Goal: Task Accomplishment & Management: Manage account settings

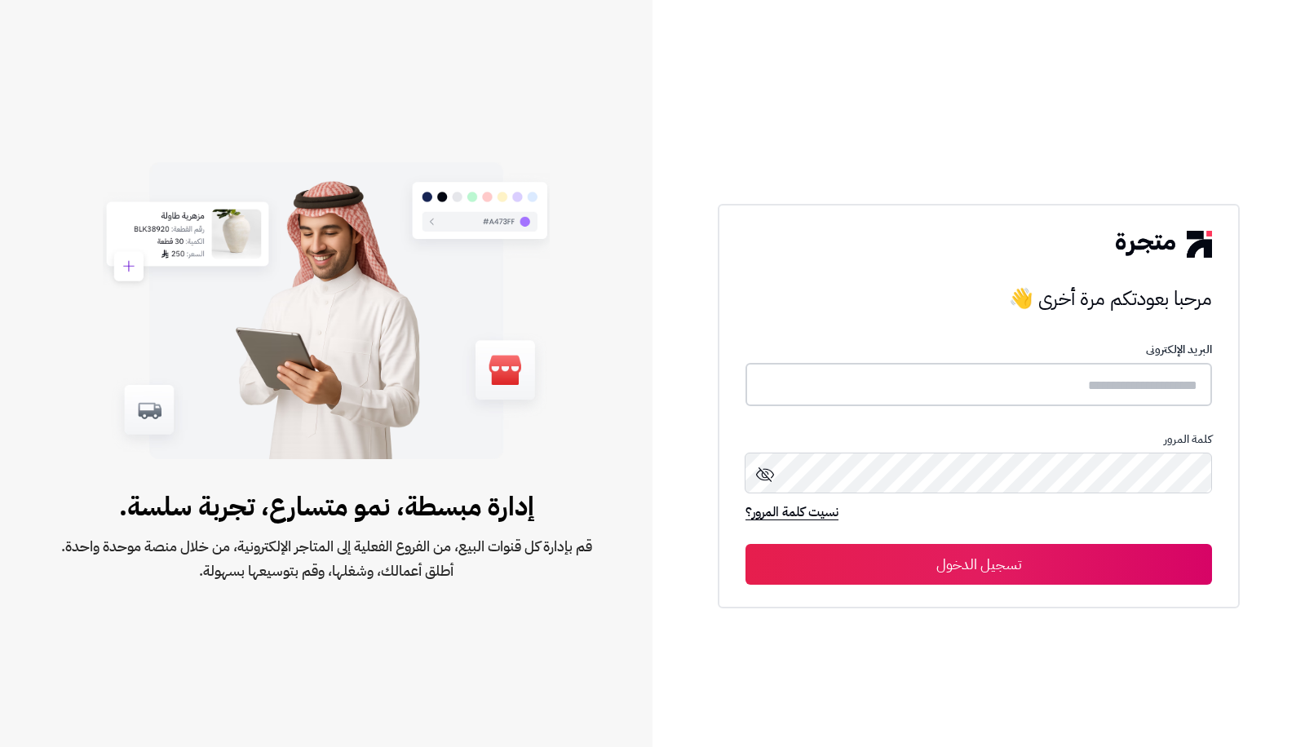
type input "**********"
click at [998, 579] on button "تسجيل الدخول" at bounding box center [979, 563] width 467 height 41
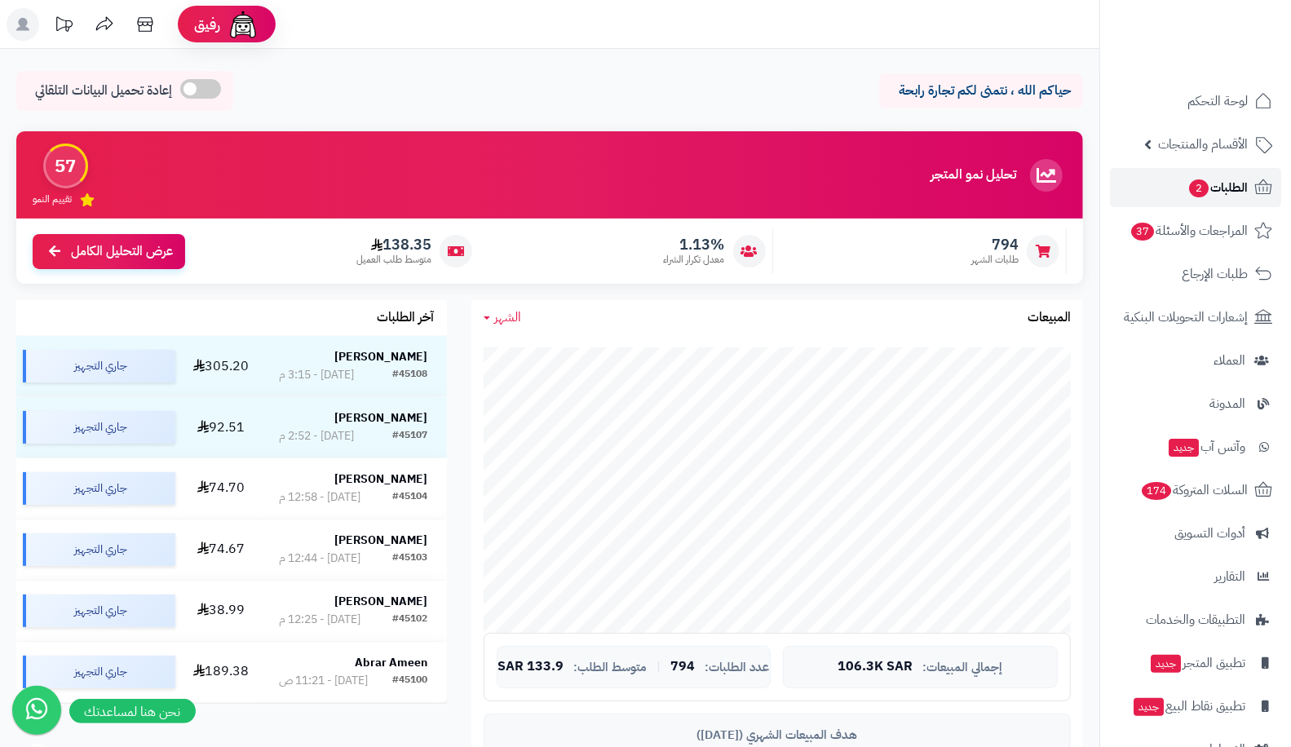
click at [1220, 182] on span "الطلبات 2" at bounding box center [1218, 187] width 60 height 23
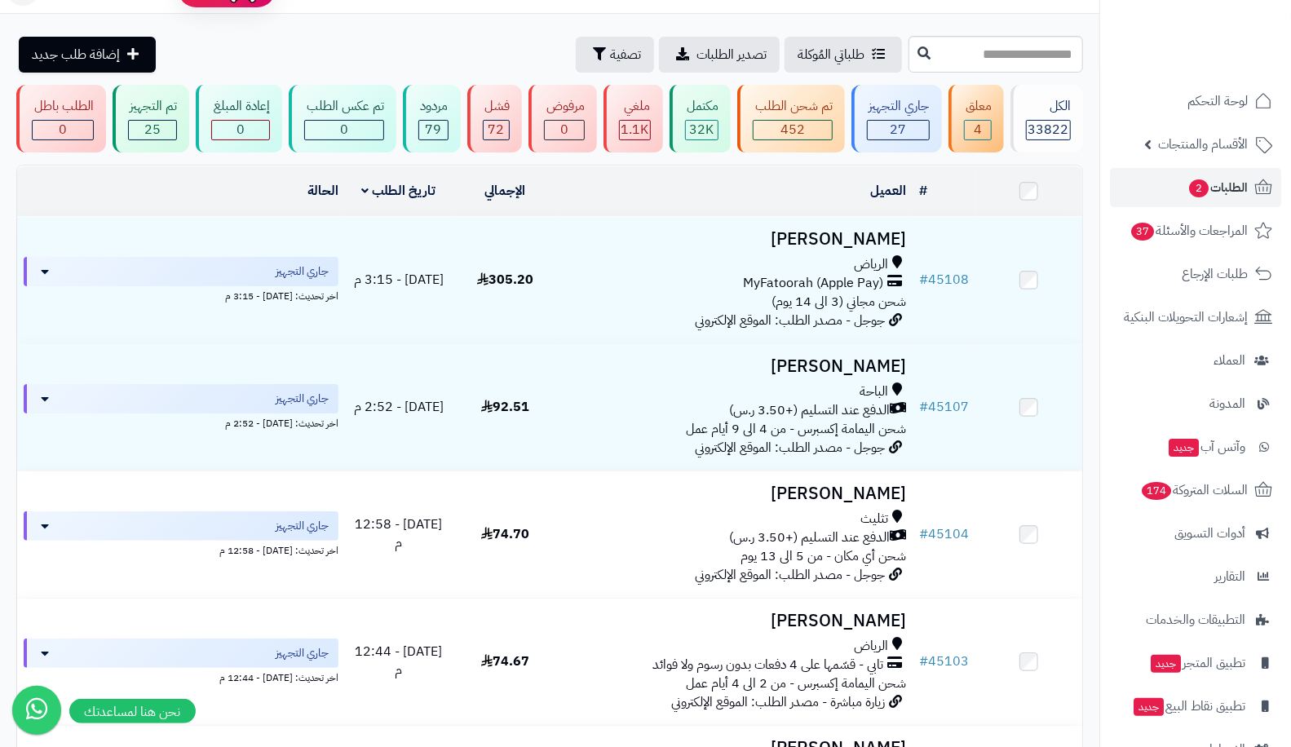
scroll to position [22, 0]
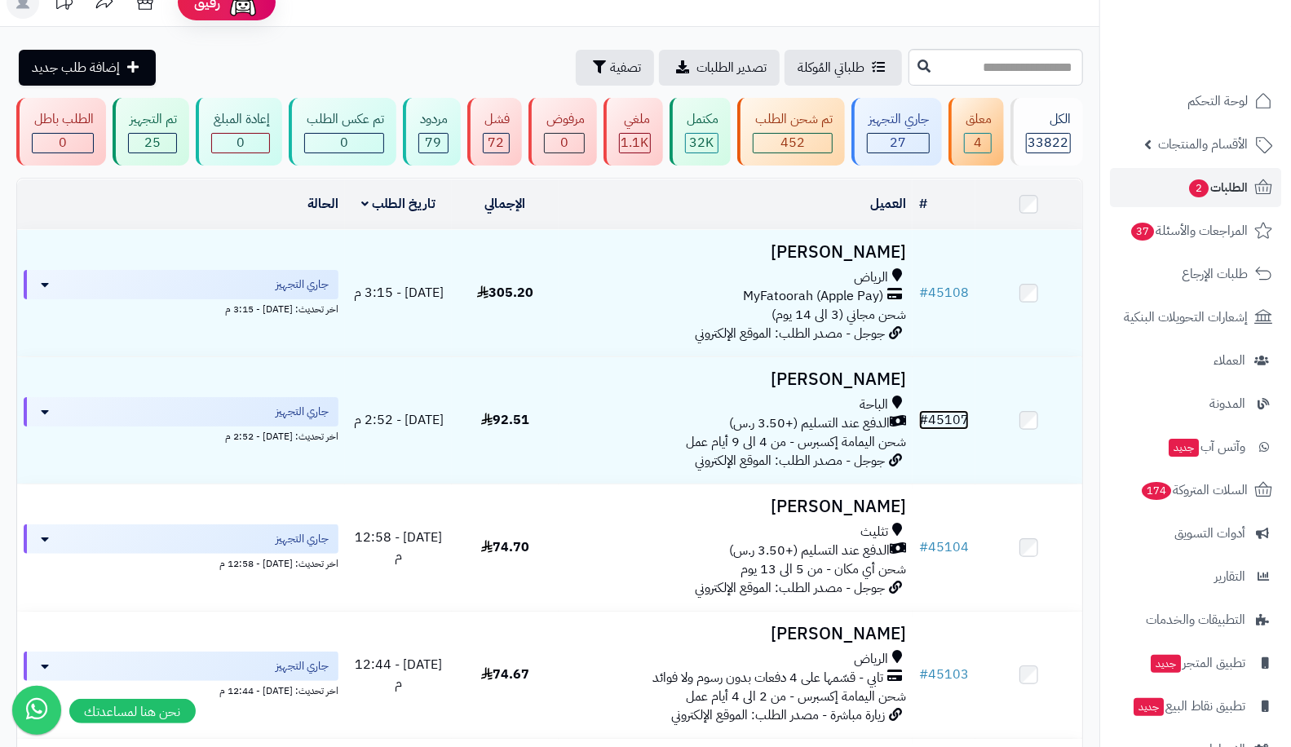
click at [959, 423] on link "# 45107" at bounding box center [944, 420] width 50 height 20
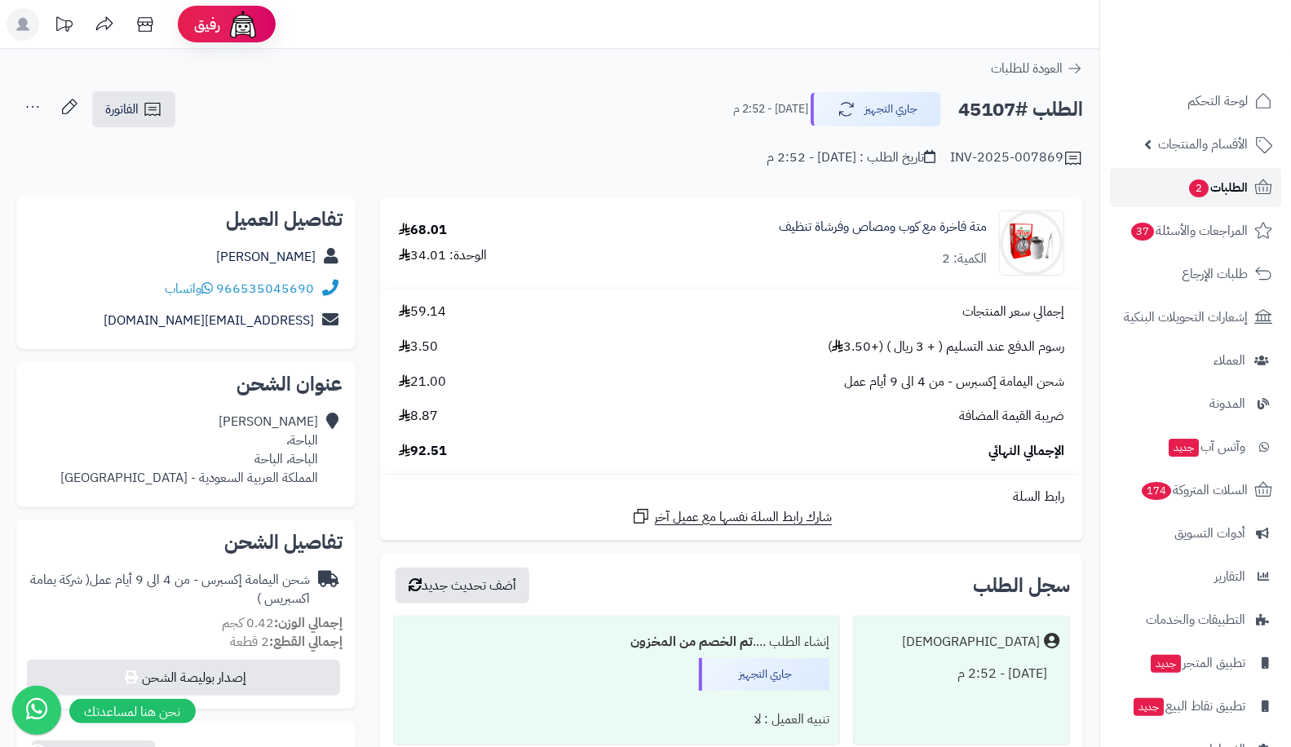
click at [1241, 184] on span "الطلبات 2" at bounding box center [1218, 187] width 60 height 23
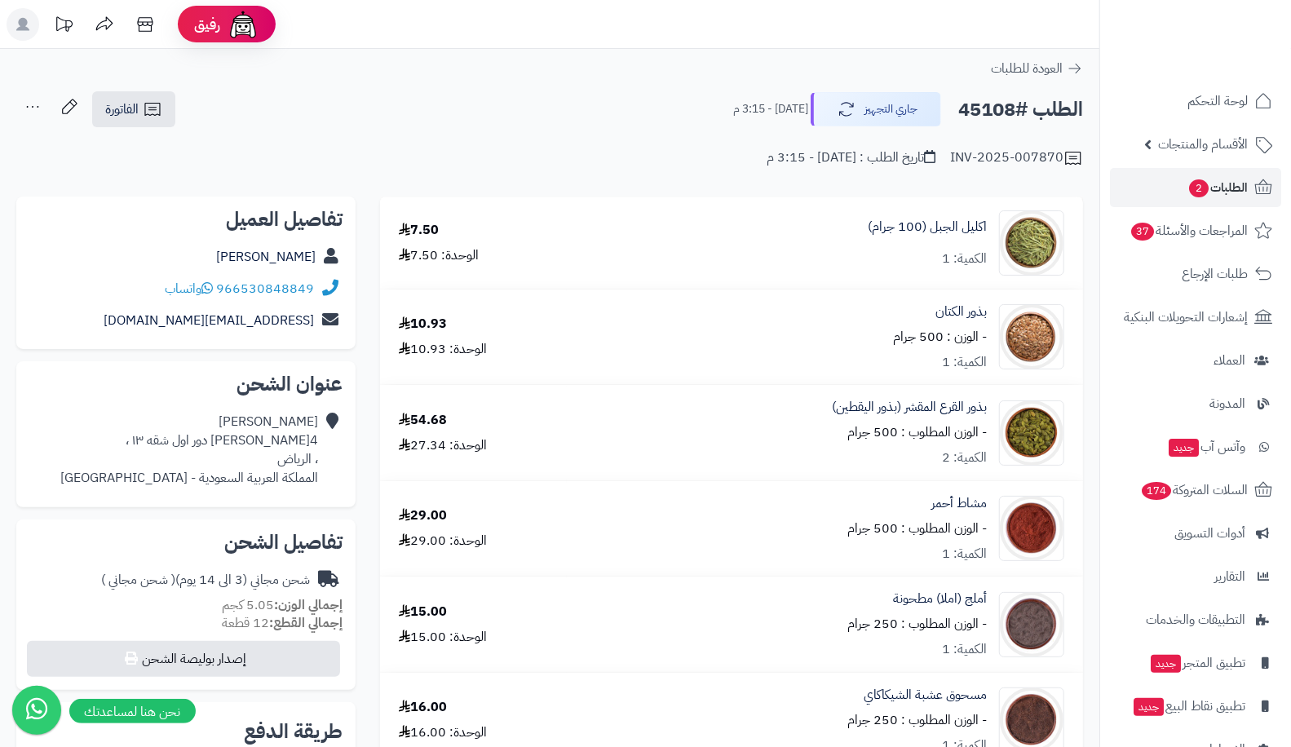
click at [639, 262] on div "اكليل الجبل (100 جرام) الكمية: 1" at bounding box center [824, 242] width 503 height 65
click at [732, 277] on td "اكليل الجبل (100 جرام) الكمية: 1" at bounding box center [825, 242] width 516 height 91
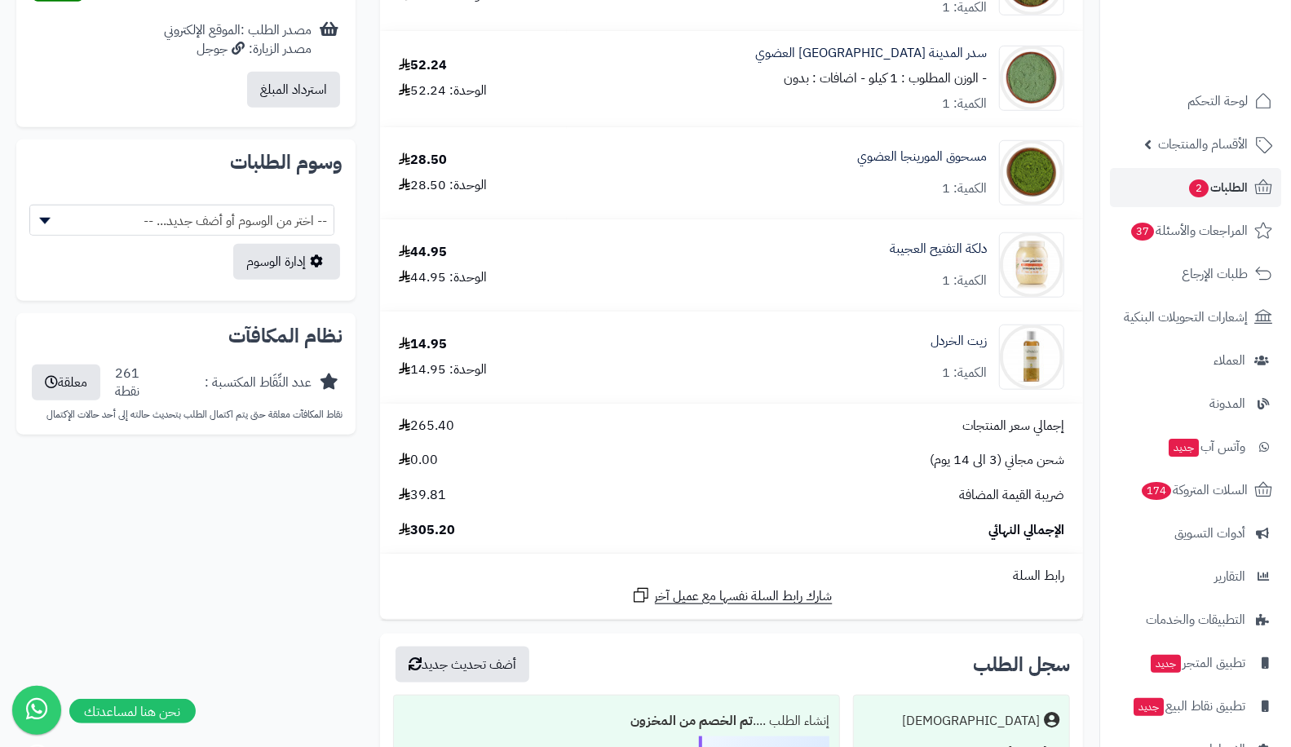
scroll to position [830, 0]
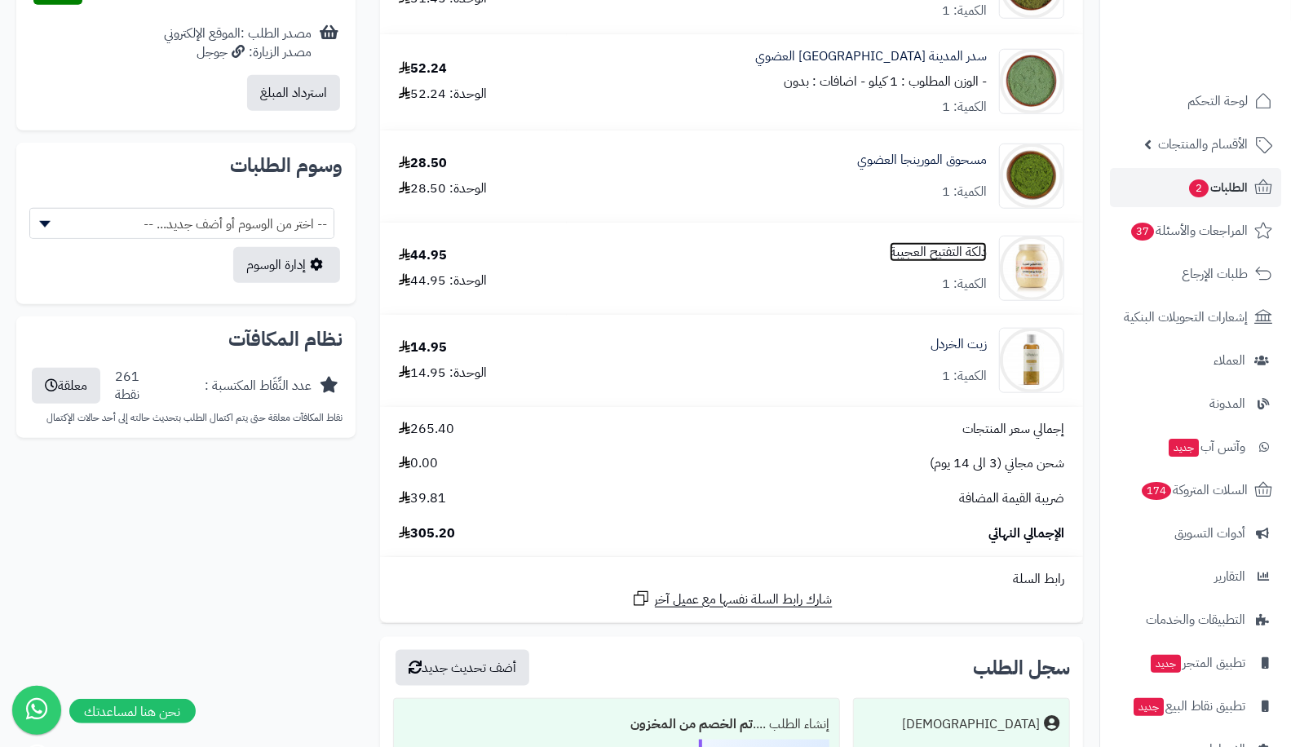
click at [967, 256] on link "دلكة التفتيح العجيبة" at bounding box center [938, 252] width 97 height 19
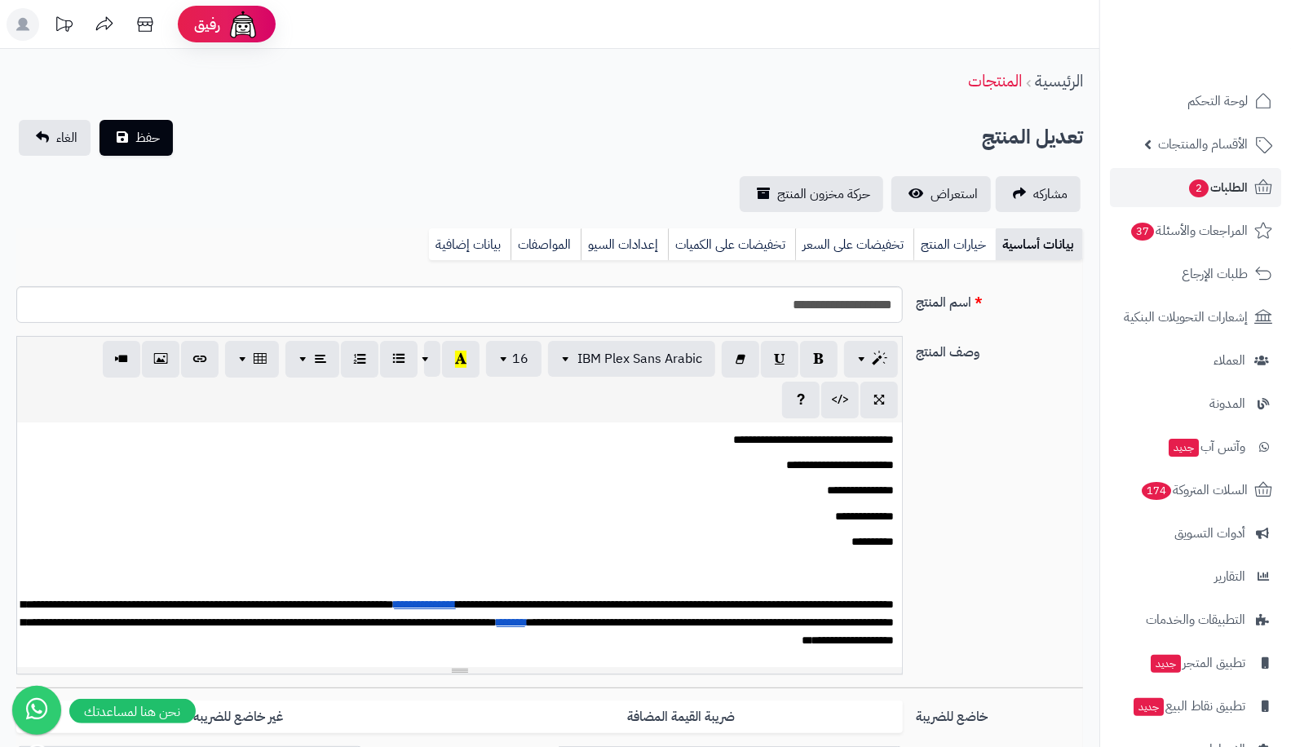
scroll to position [356, 0]
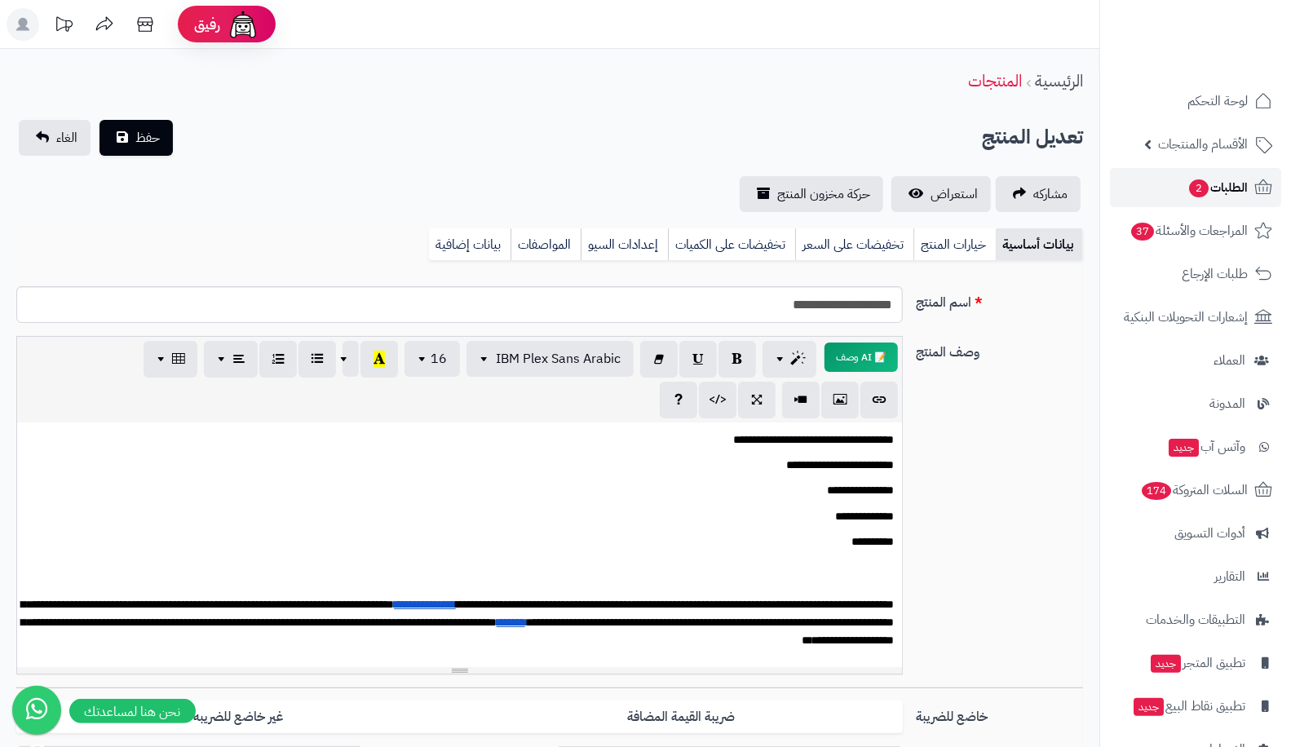
click at [1180, 196] on link "الطلبات 2" at bounding box center [1195, 187] width 171 height 39
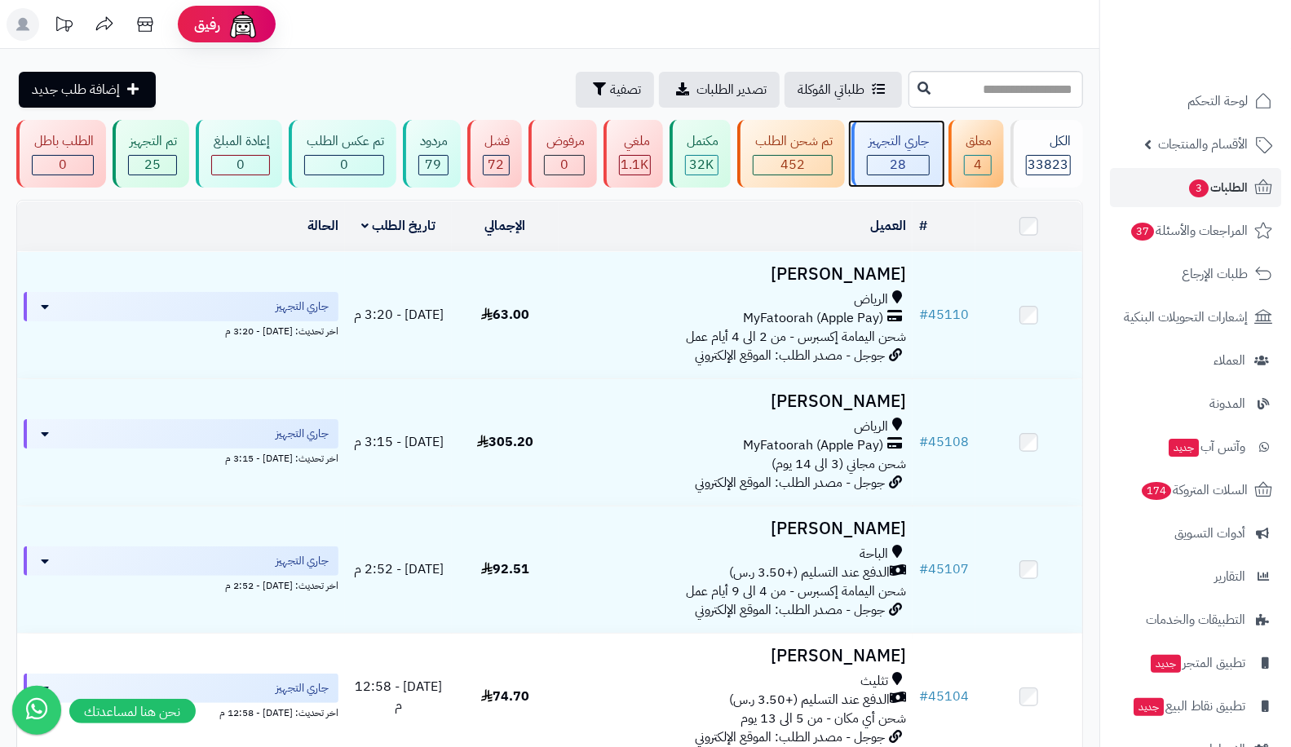
click at [922, 144] on div "جاري التجهيز" at bounding box center [898, 141] width 63 height 19
click at [1021, 95] on input "text" at bounding box center [996, 89] width 175 height 37
paste input "*****"
type input "*****"
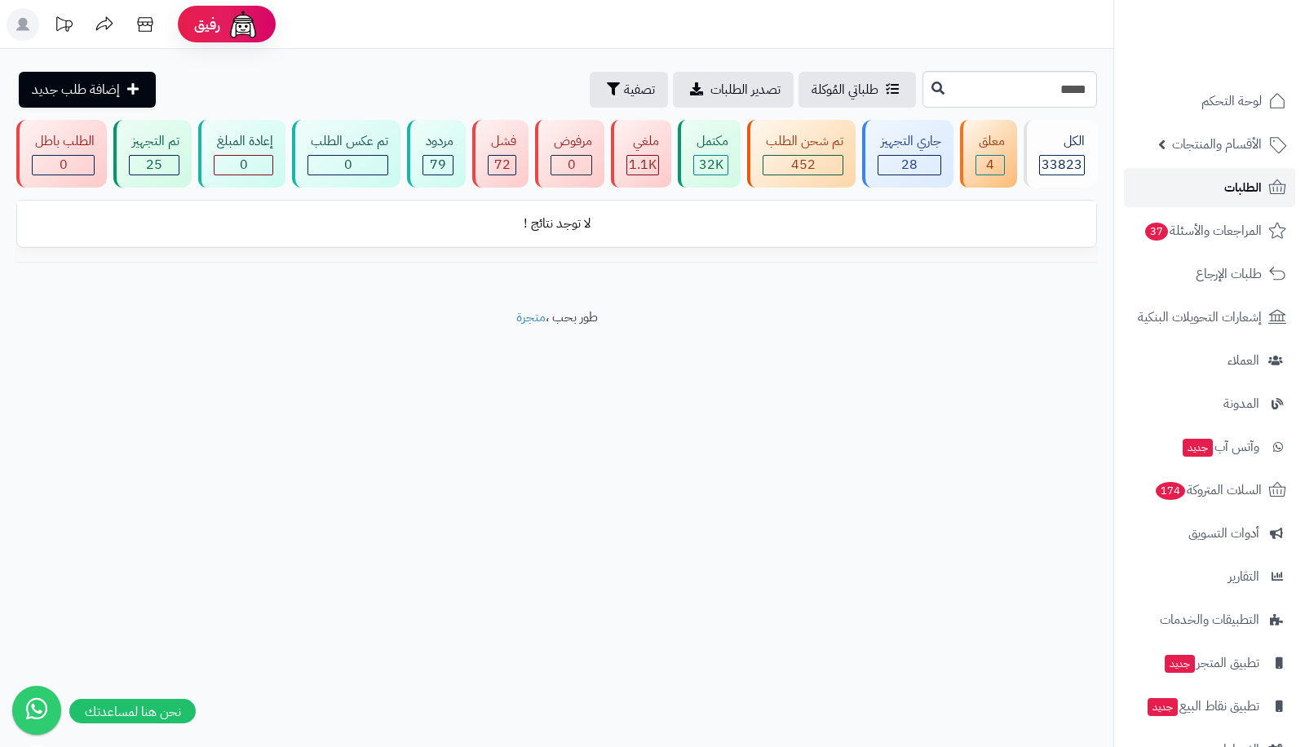
click at [1189, 189] on link "الطلبات" at bounding box center [1209, 187] width 171 height 39
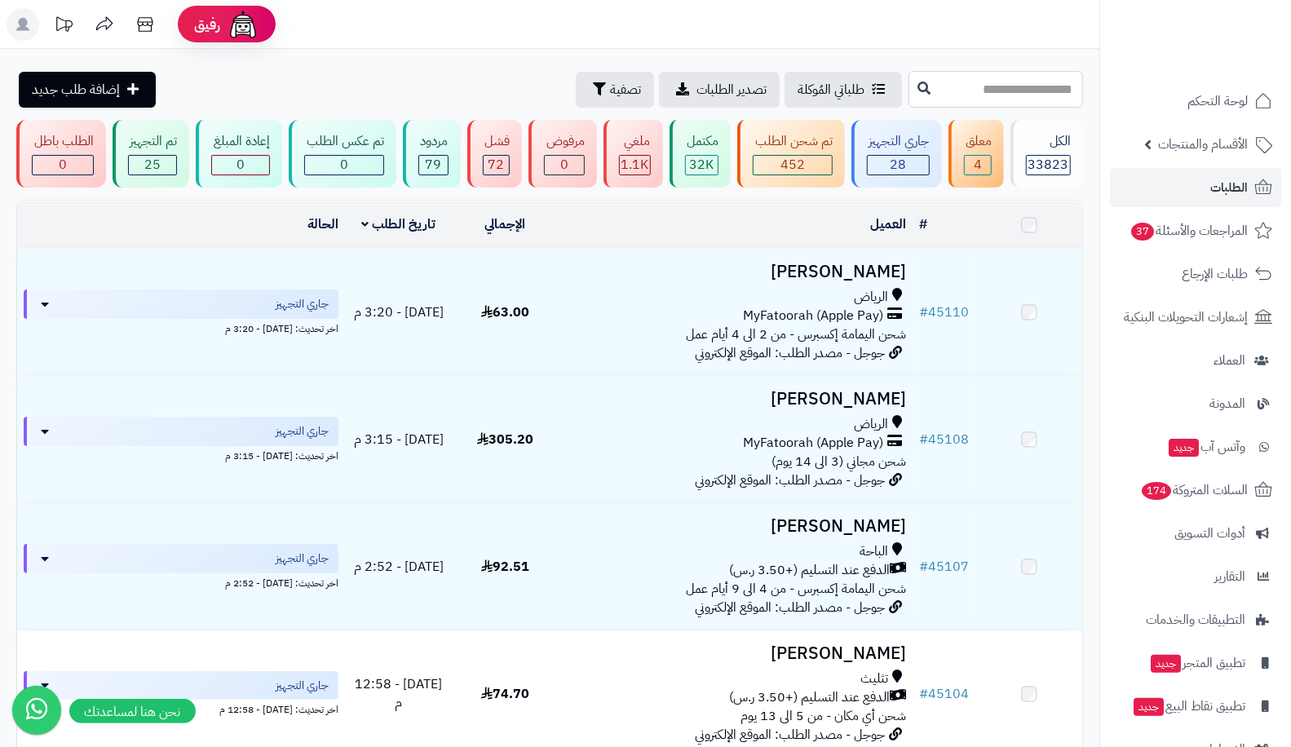
drag, startPoint x: 0, startPoint y: 0, endPoint x: 976, endPoint y: 88, distance: 979.6
click at [976, 88] on input "text" at bounding box center [996, 89] width 175 height 37
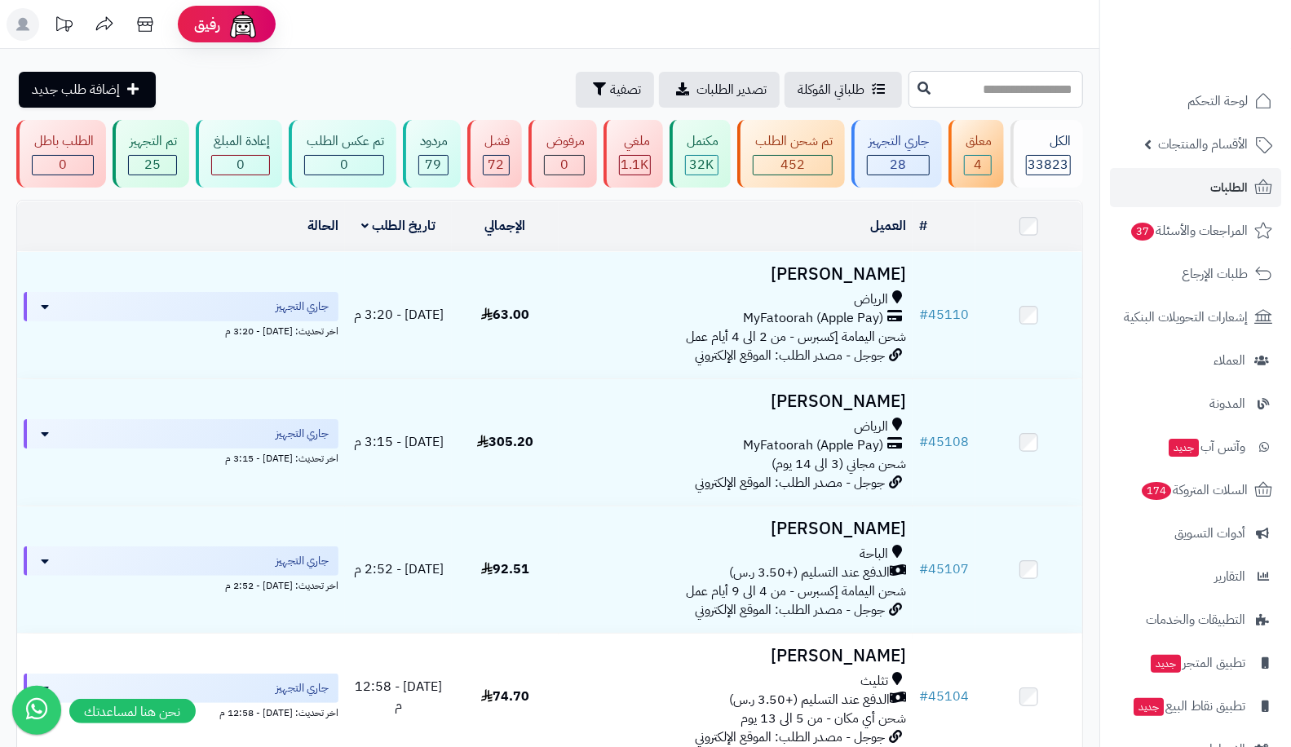
paste input "*****"
type input "*****"
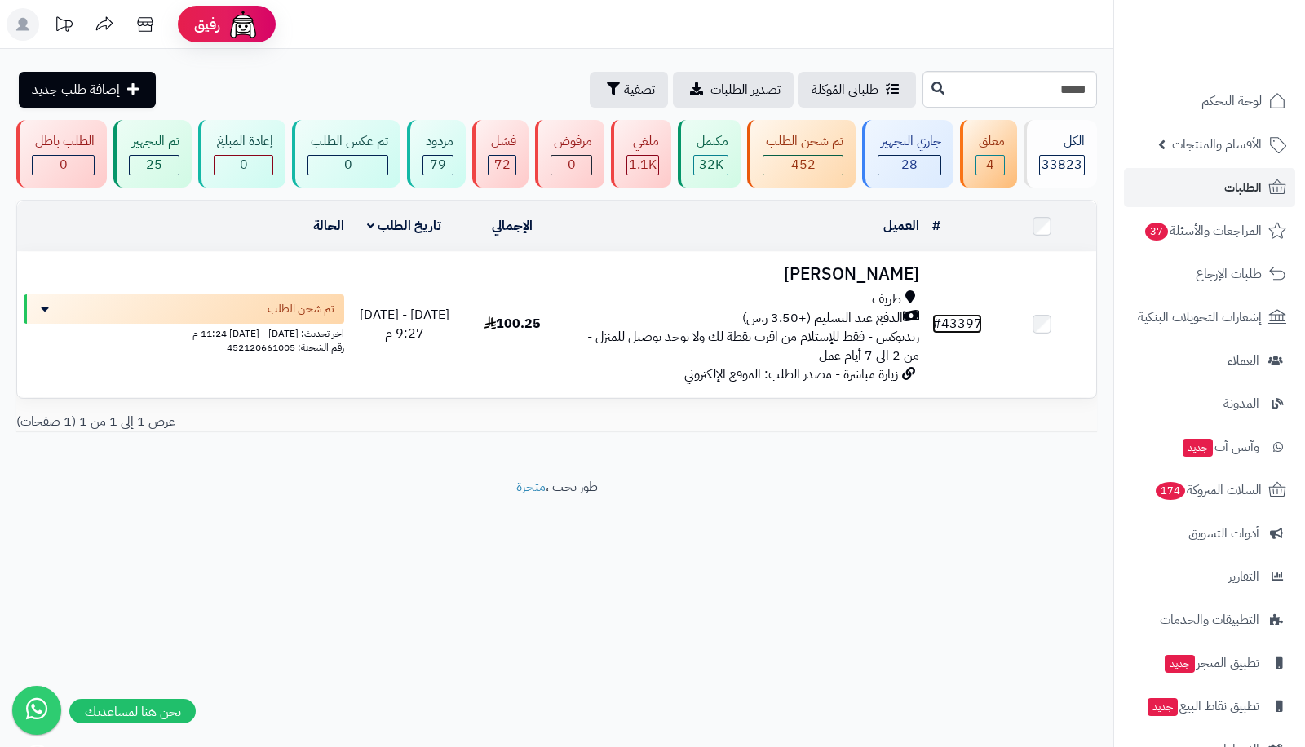
click at [960, 323] on link "# 43397" at bounding box center [957, 324] width 50 height 20
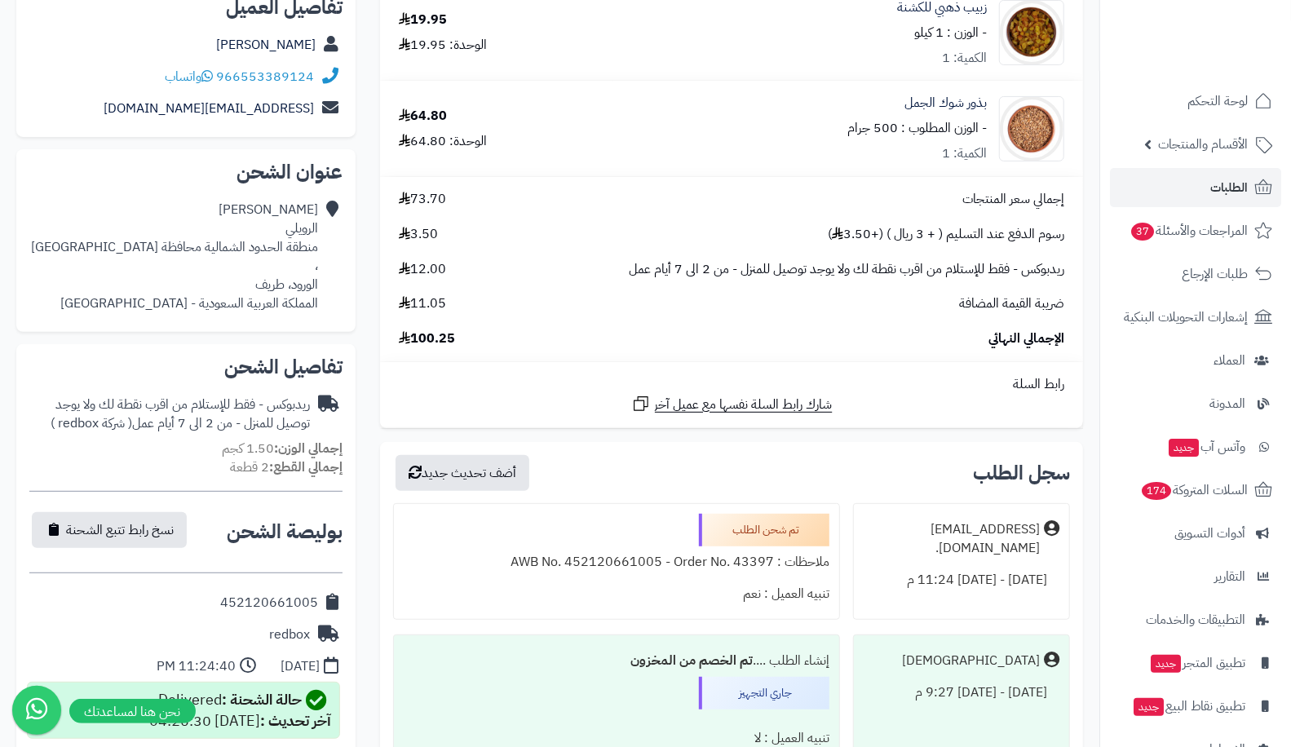
scroll to position [277, 0]
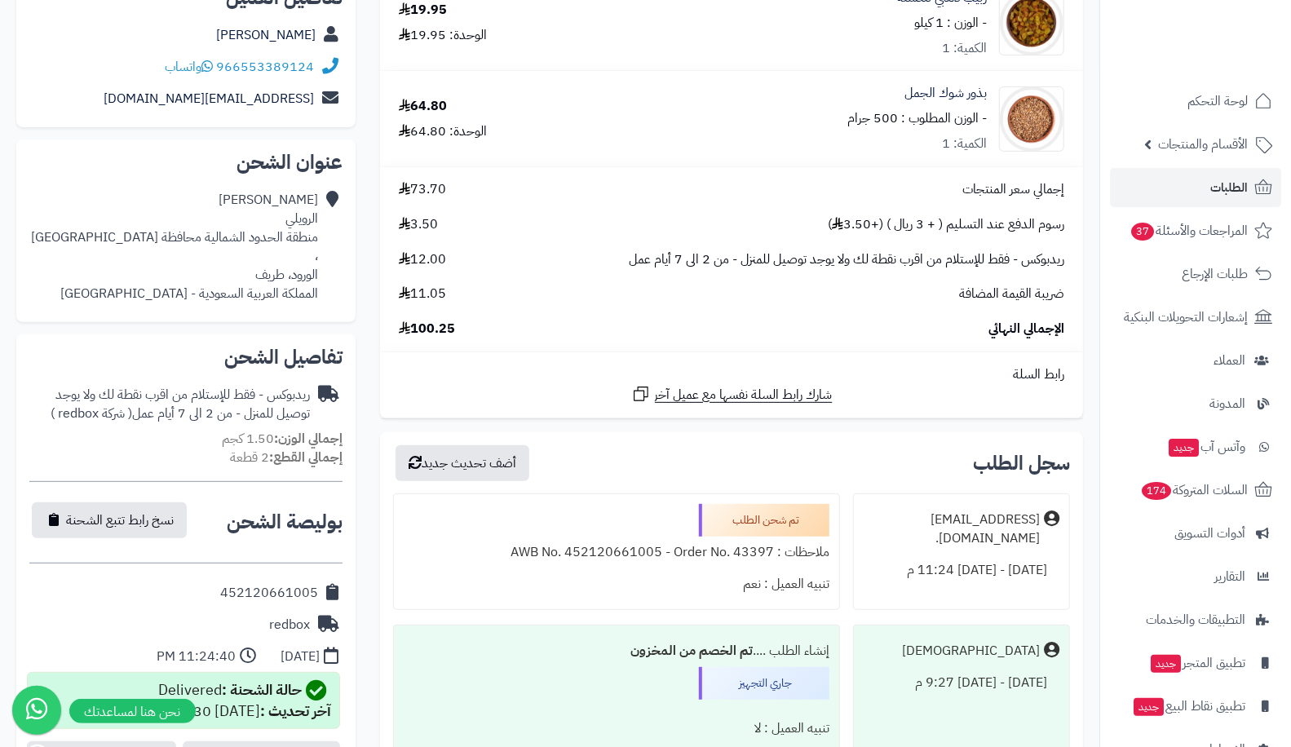
drag, startPoint x: 208, startPoint y: 571, endPoint x: 318, endPoint y: 567, distance: 110.2
click at [318, 578] on div "452120661005" at bounding box center [185, 594] width 313 height 32
copy div "452120661005"
click at [1247, 188] on span "الطلبات" at bounding box center [1230, 187] width 38 height 23
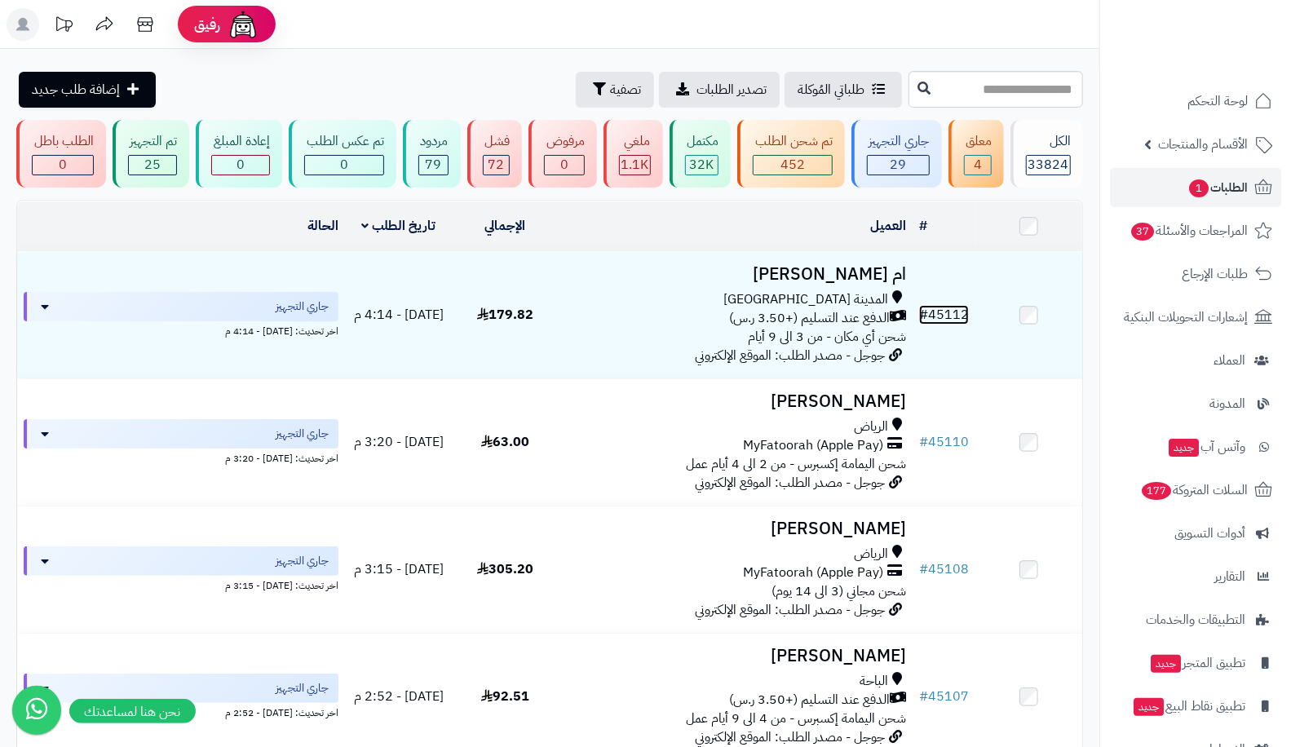
click at [936, 307] on link "# 45112" at bounding box center [944, 315] width 50 height 20
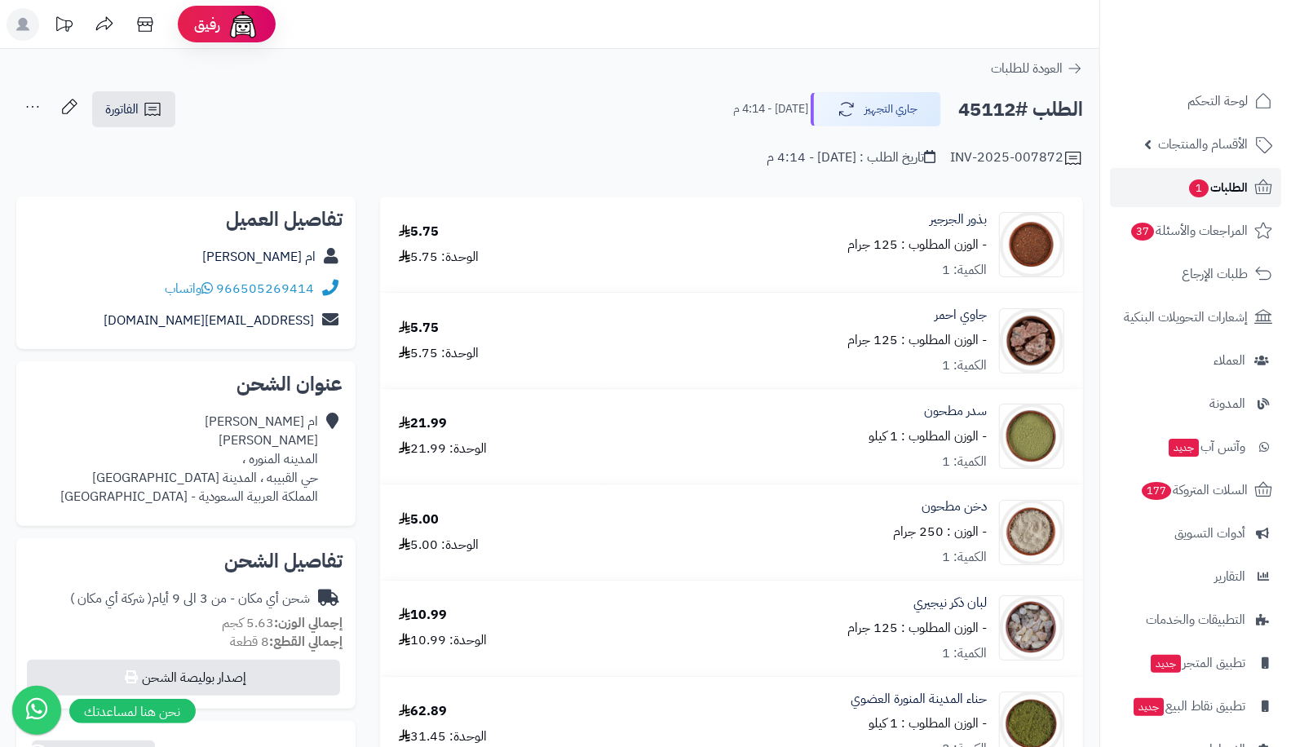
click at [1212, 173] on link "الطلبات 1" at bounding box center [1195, 187] width 171 height 39
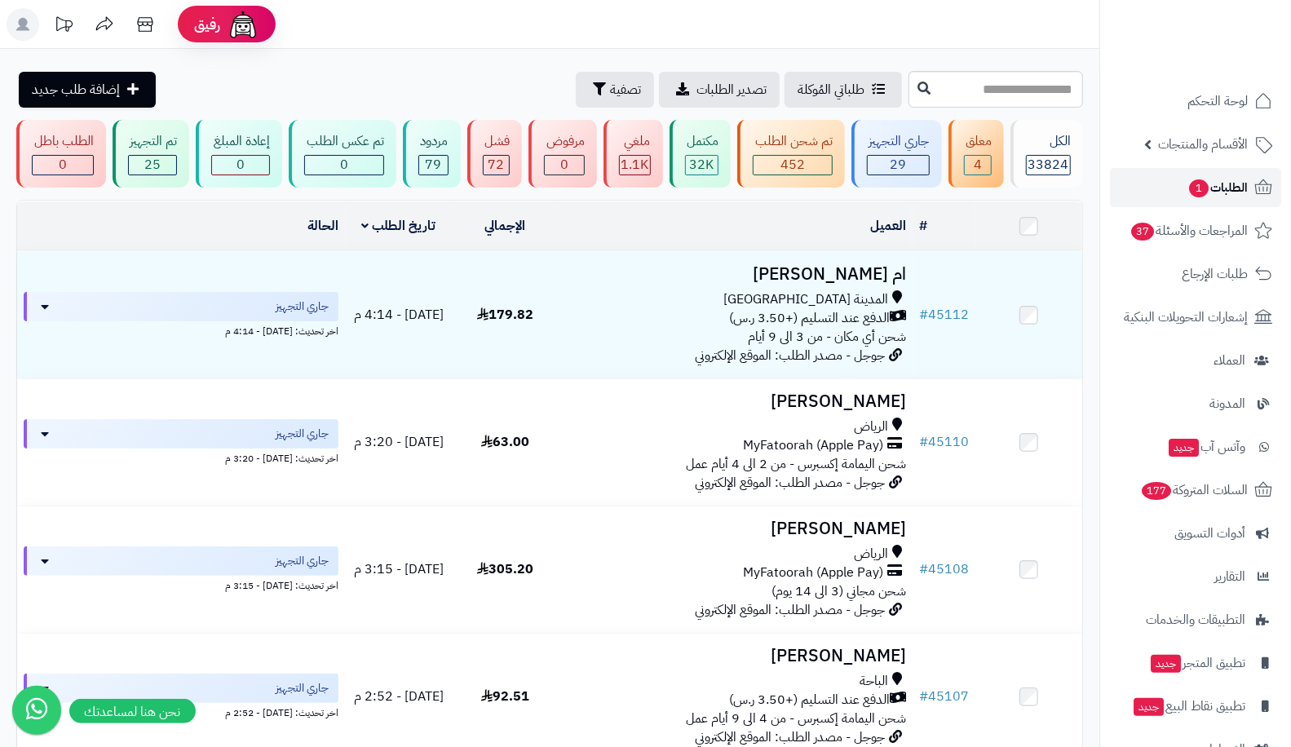
click at [1208, 197] on span "الطلبات 1" at bounding box center [1218, 187] width 60 height 23
